Goal: Task Accomplishment & Management: Complete application form

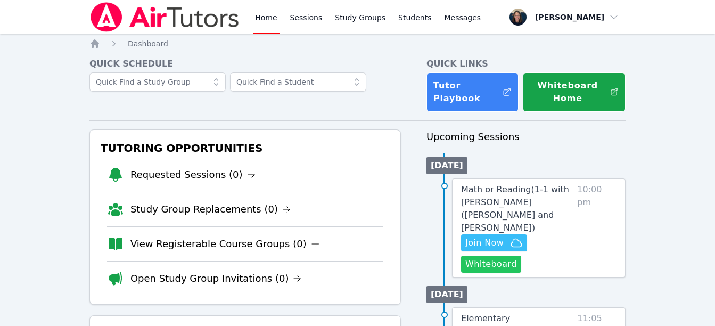
click at [493, 256] on button "Whiteboard" at bounding box center [491, 264] width 60 height 17
click at [496, 237] on span "Join Now" at bounding box center [485, 243] width 38 height 13
click at [306, 16] on link "Sessions" at bounding box center [306, 17] width 37 height 34
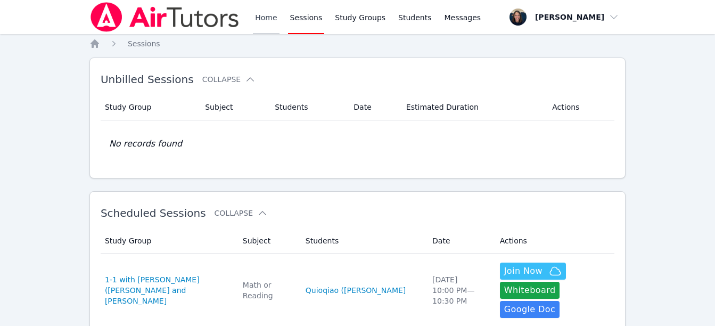
click at [262, 13] on link "Home" at bounding box center [266, 17] width 26 height 34
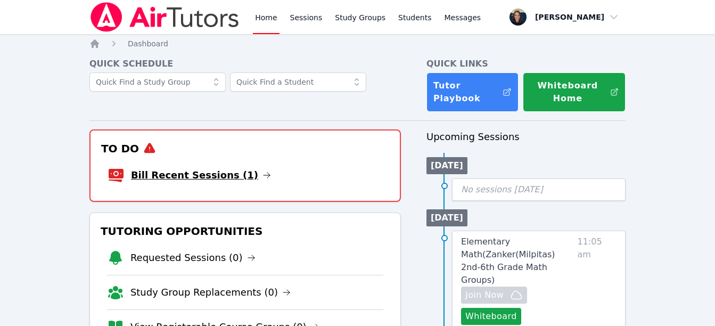
click at [210, 178] on link "Bill Recent Sessions (1)" at bounding box center [201, 175] width 140 height 15
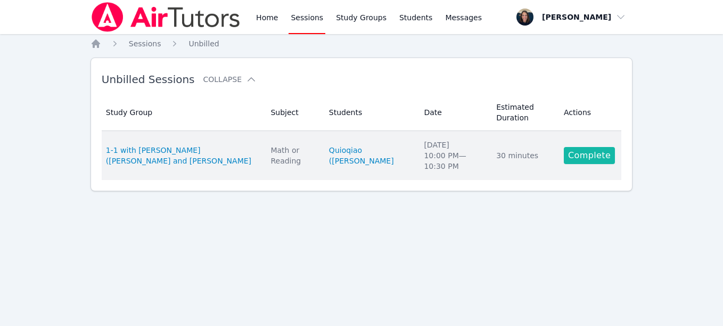
click at [584, 156] on link "Complete" at bounding box center [589, 155] width 51 height 17
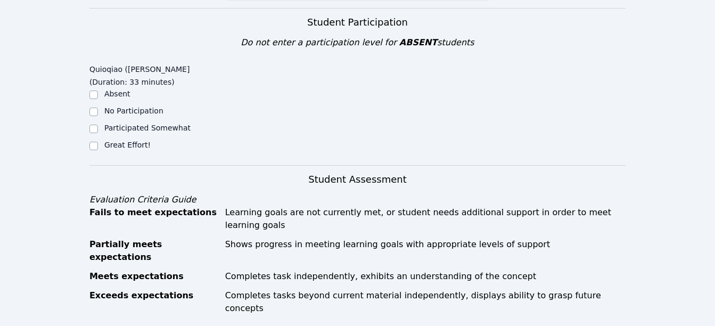
scroll to position [379, 0]
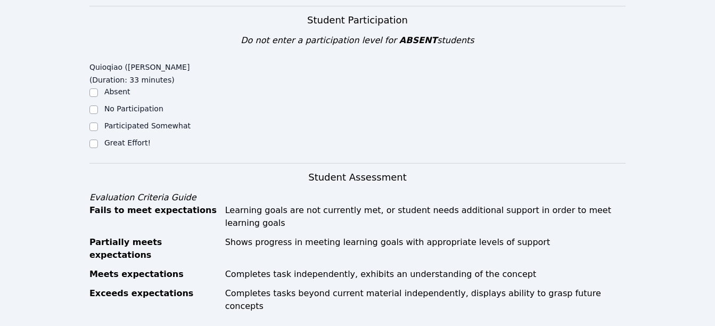
click at [99, 86] on div "Absent" at bounding box center [156, 92] width 134 height 13
click at [88, 69] on div "Home Sessions Study Groups Students Messages Open user menu [PERSON_NAME] Open …" at bounding box center [357, 267] width 715 height 1292
click at [89, 88] on input "Absent" at bounding box center [93, 92] width 9 height 9
checkbox input "true"
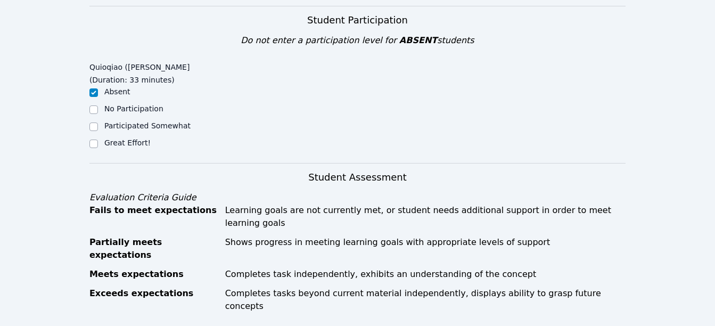
checkbox input "true"
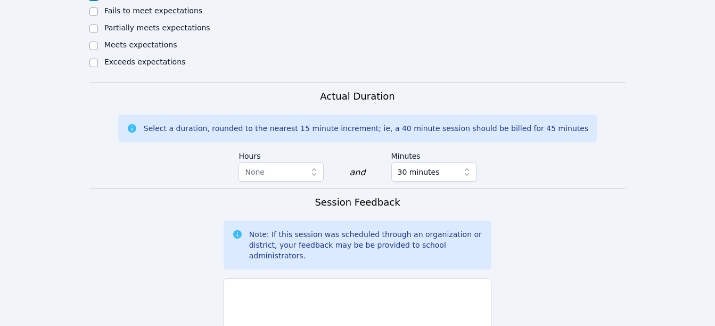
scroll to position [745, 0]
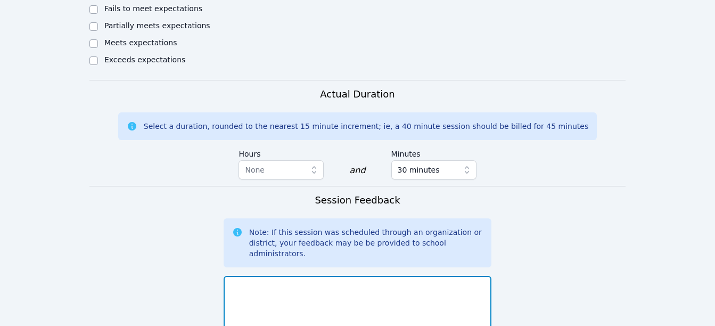
click at [327, 276] on textarea at bounding box center [358, 305] width 268 height 58
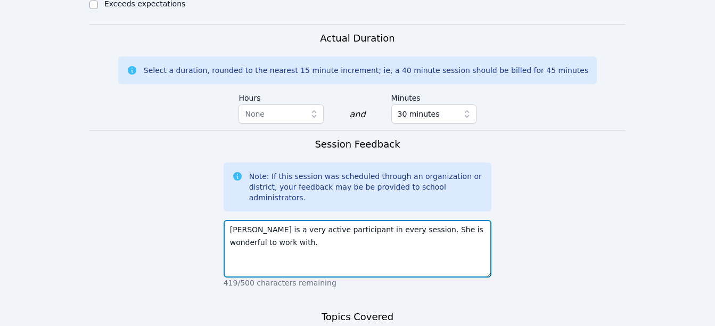
type textarea "[PERSON_NAME] is a very active participant in every session. She is wonderful t…"
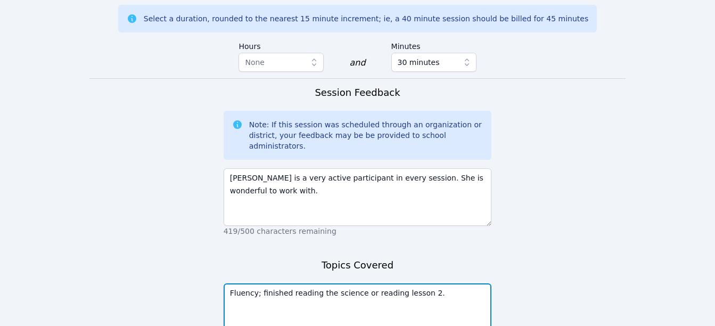
scroll to position [892, 0]
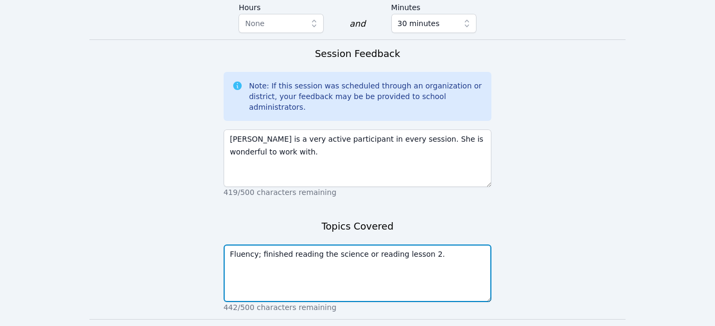
type textarea "Fluency; finished reading the science or reading lesson 2."
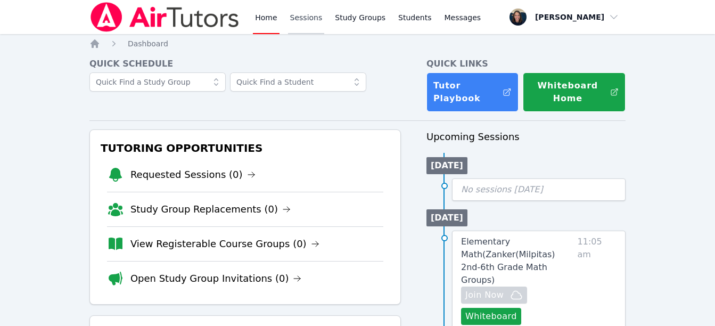
click at [304, 16] on link "Sessions" at bounding box center [306, 17] width 37 height 34
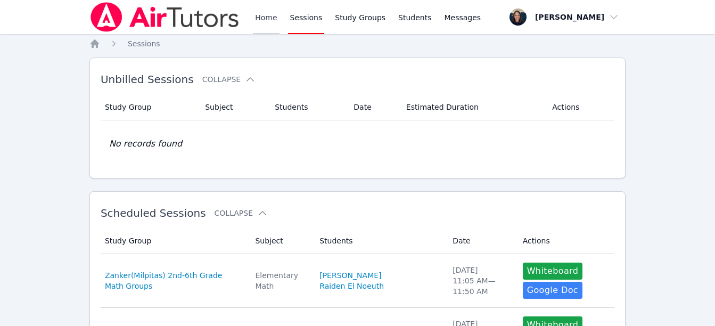
click at [259, 27] on link "Home" at bounding box center [266, 17] width 26 height 34
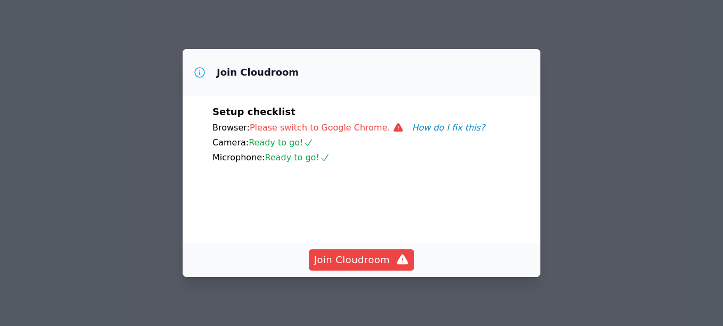
click at [350, 271] on div "Join Cloudroom" at bounding box center [362, 259] width 332 height 21
click at [523, 176] on div "Setup checklist Browser: Please switch to Google Chrome. How do I fix this? Cam…" at bounding box center [362, 169] width 358 height 147
click at [377, 265] on span "Join Cloudroom" at bounding box center [361, 260] width 95 height 15
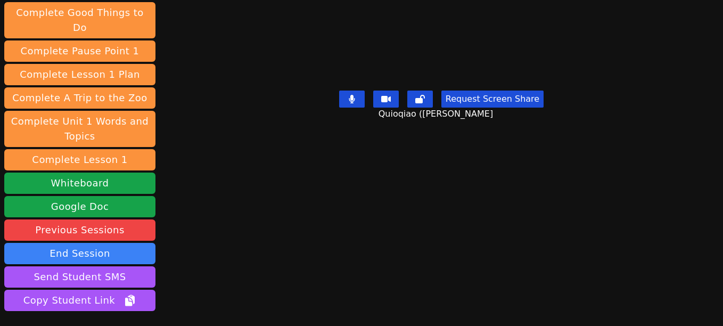
scroll to position [175, 0]
